Goal: Task Accomplishment & Management: Manage account settings

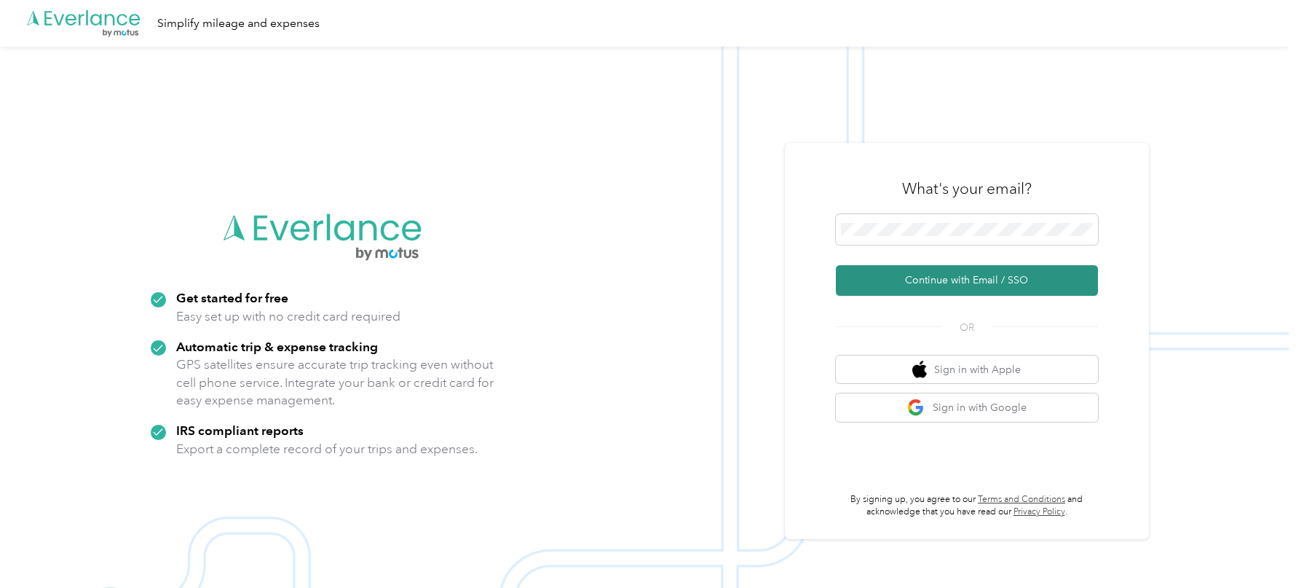
click at [890, 283] on button "Continue with Email / SSO" at bounding box center [967, 280] width 262 height 31
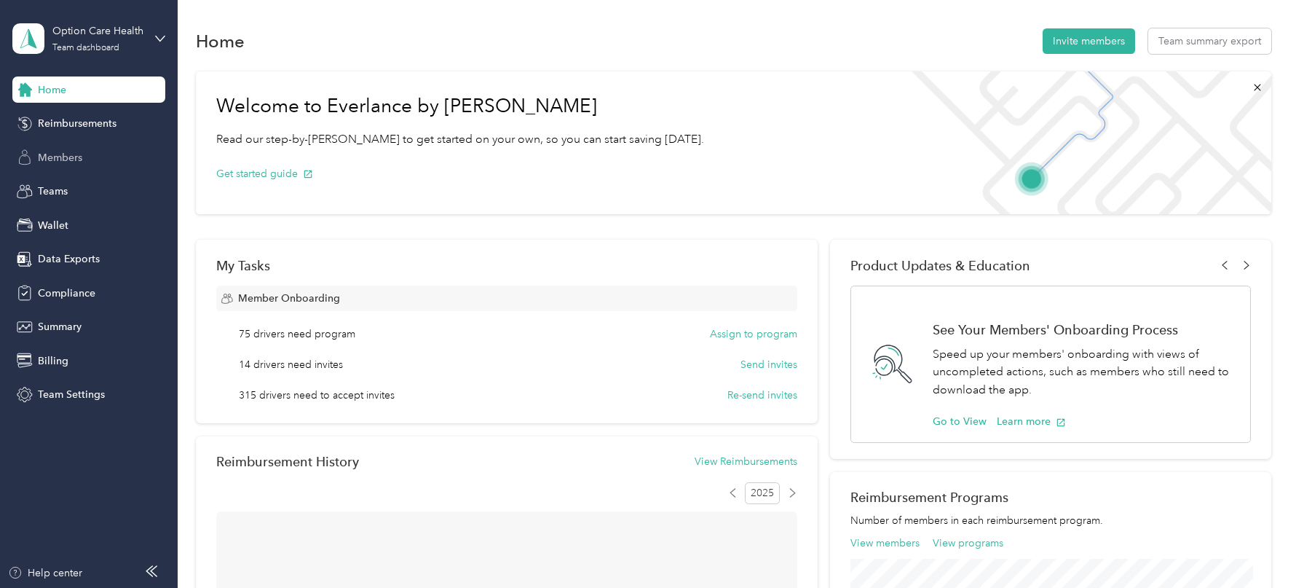
click at [55, 152] on span "Members" at bounding box center [60, 157] width 44 height 15
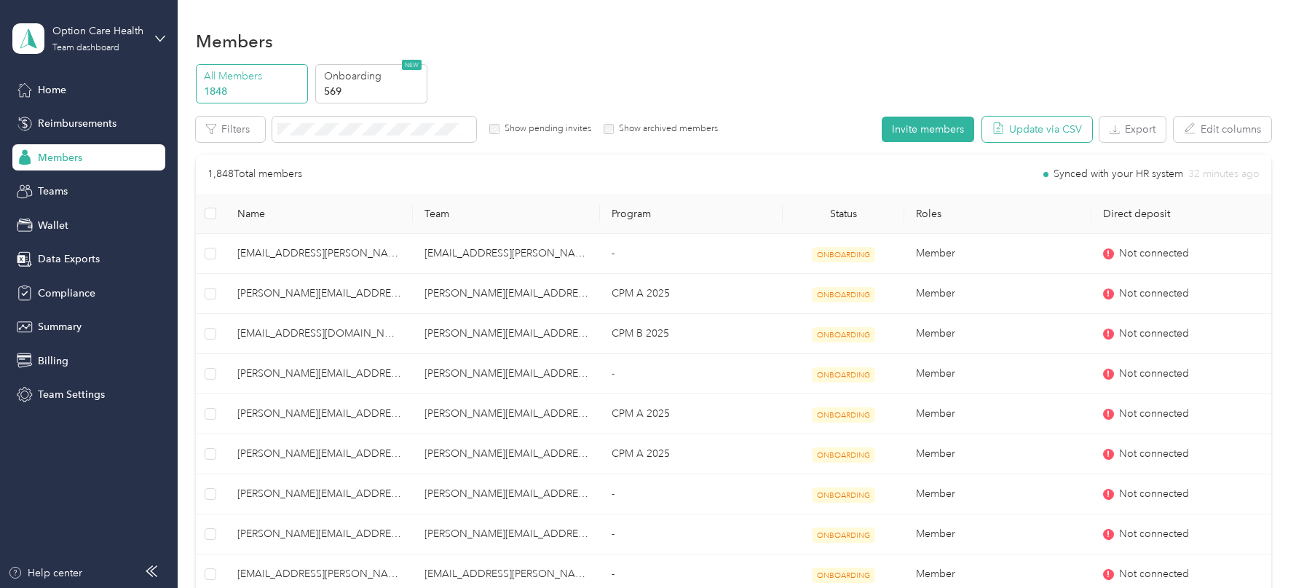
click at [1023, 130] on button "Update via CSV" at bounding box center [1037, 128] width 110 height 25
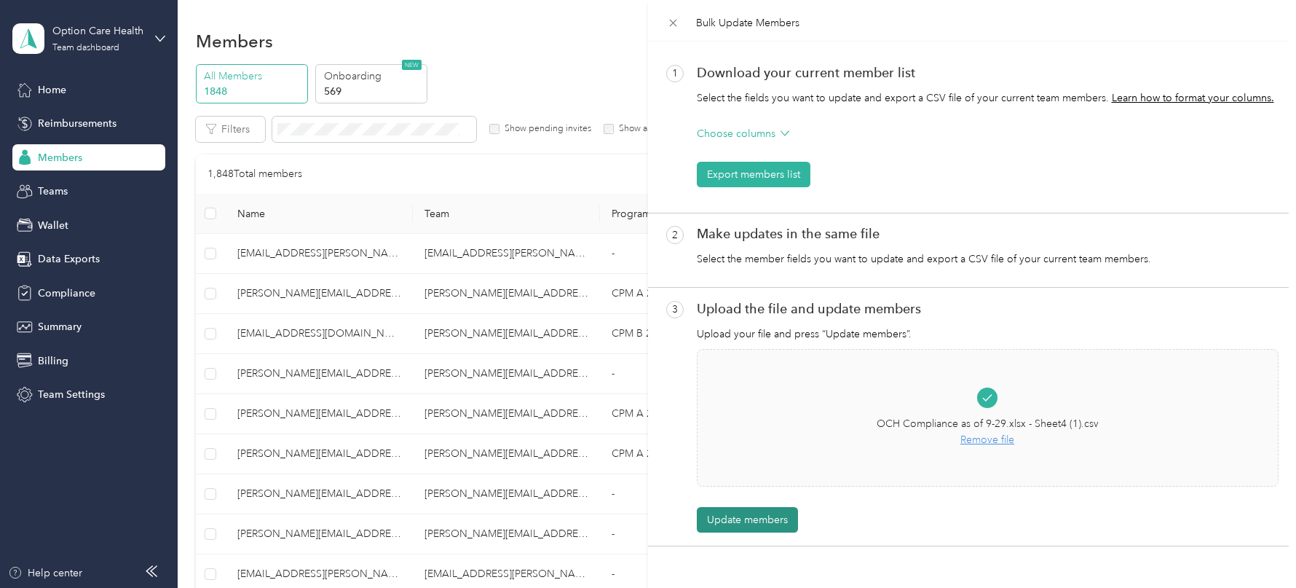
click at [739, 527] on button "Update members" at bounding box center [747, 519] width 101 height 25
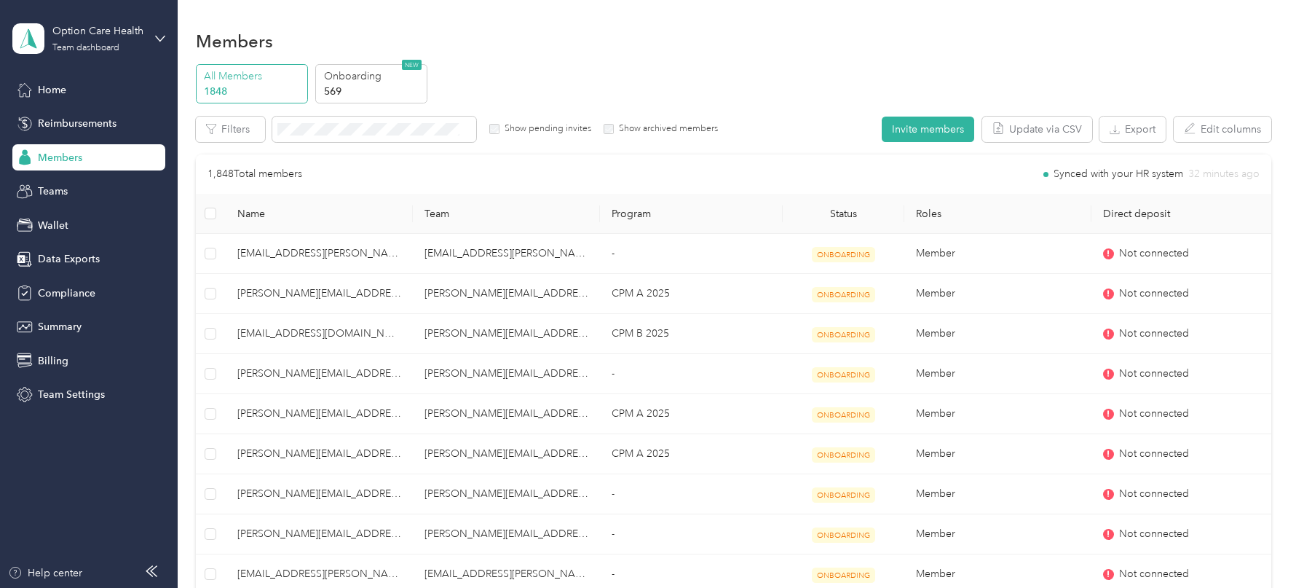
click at [121, 53] on div "Option Care Health Team dashboard" at bounding box center [88, 38] width 153 height 51
click at [100, 183] on div "Log out" at bounding box center [166, 185] width 286 height 25
